Goal: Use online tool/utility: Utilize a website feature to perform a specific function

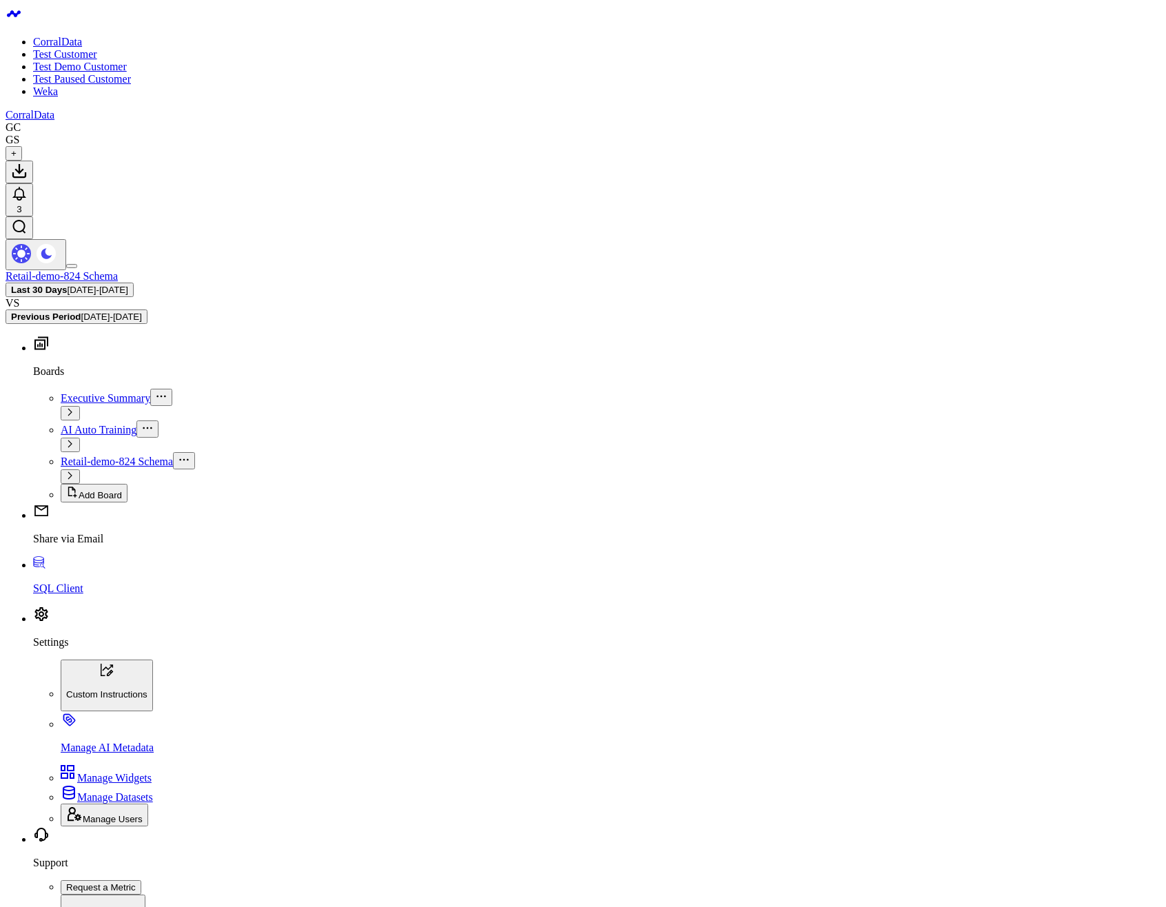
click at [77, 595] on p "SQL Client" at bounding box center [596, 588] width 1127 height 12
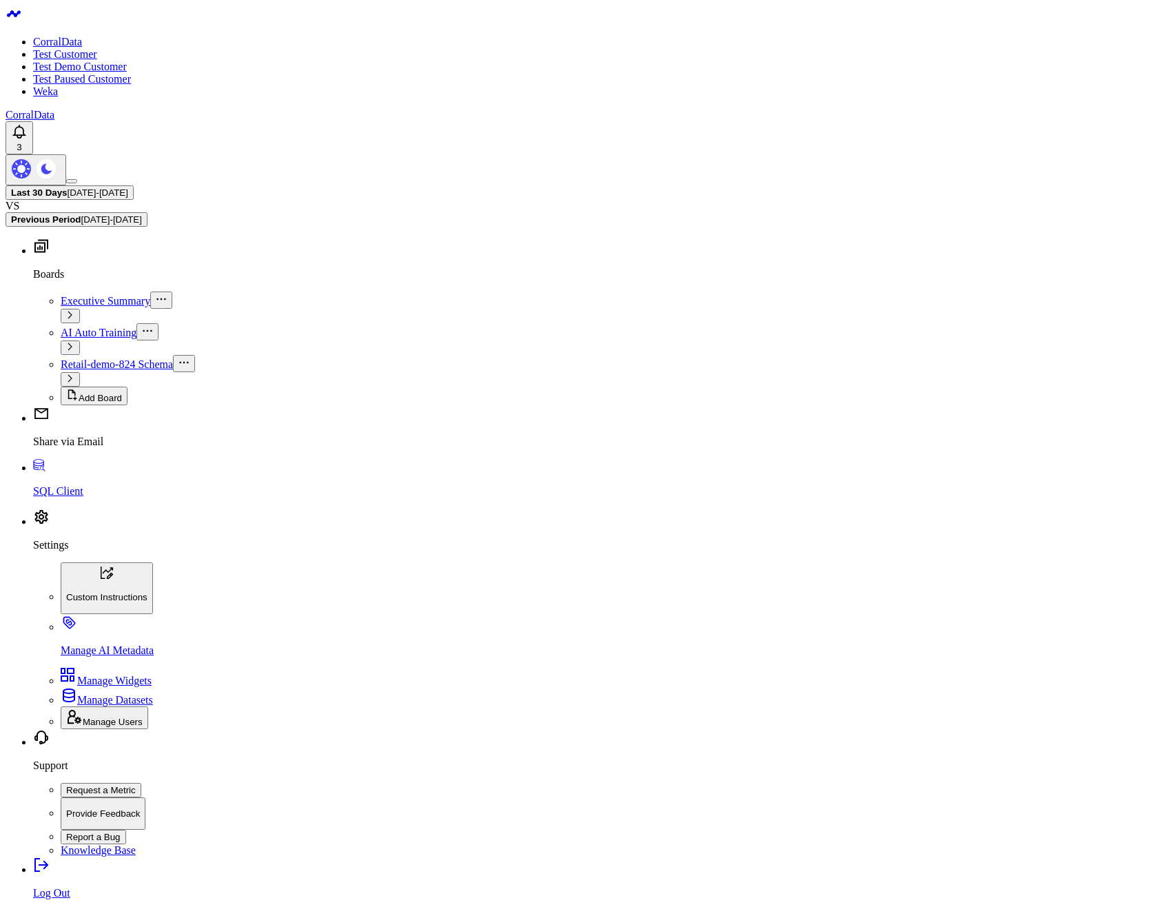
click at [433, 620] on body "CorralData Test Customer Test Demo Customer Test Paused Customer Weka CorralDat…" at bounding box center [583, 840] width 1155 height 1668
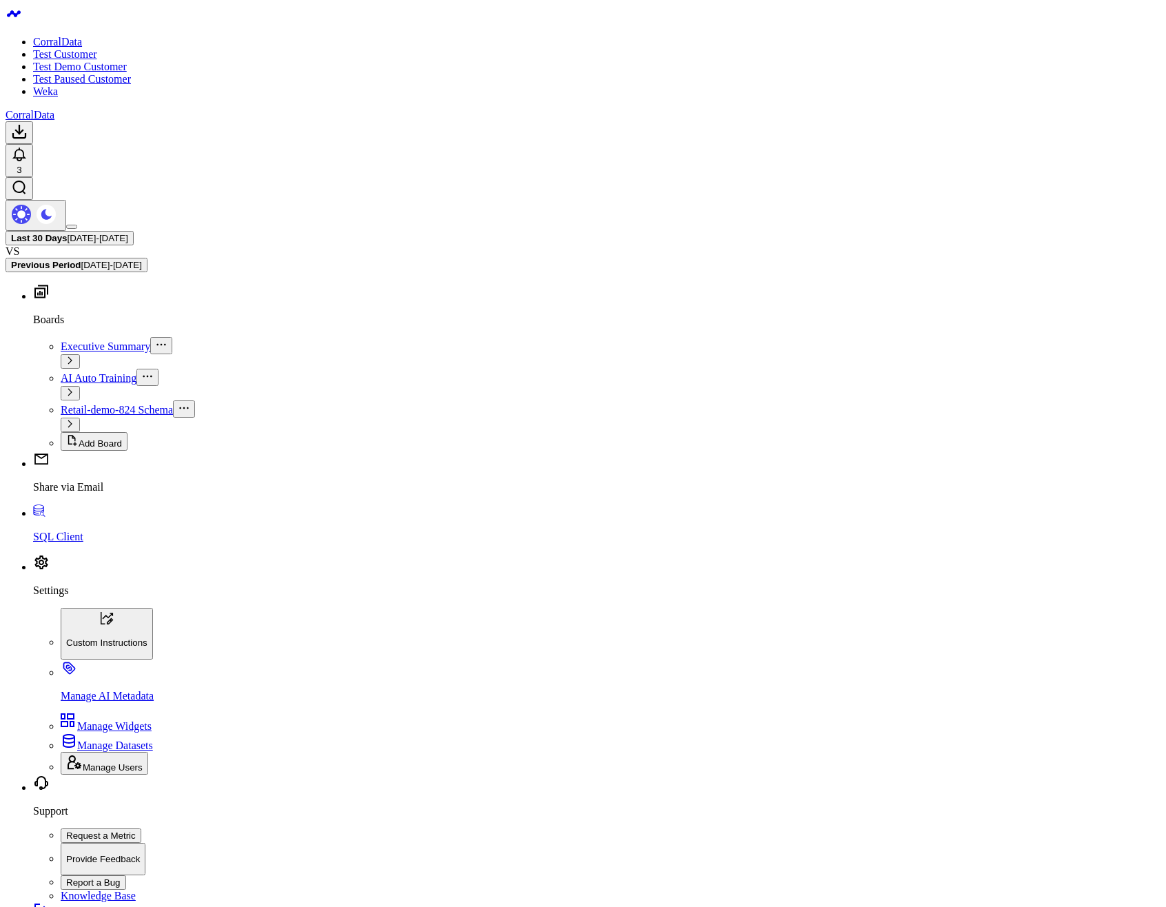
click at [389, 289] on body "CorralData Test Customer Test Demo Customer Test Paused Customer Weka CorralDat…" at bounding box center [583, 713] width 1155 height 1415
click at [358, 170] on body "CorralData Test Customer Test Demo Customer Test Paused Customer Weka CorralDat…" at bounding box center [583, 713] width 1155 height 1415
click at [300, 202] on body "CorralData Test Customer Test Demo Customer Test Paused Customer Weka CorralDat…" at bounding box center [583, 713] width 1155 height 1415
click at [325, 311] on body "CorralData Test Customer Test Demo Customer Test Paused Customer Weka CorralDat…" at bounding box center [583, 720] width 1155 height 1428
